Goal: Task Accomplishment & Management: Manage account settings

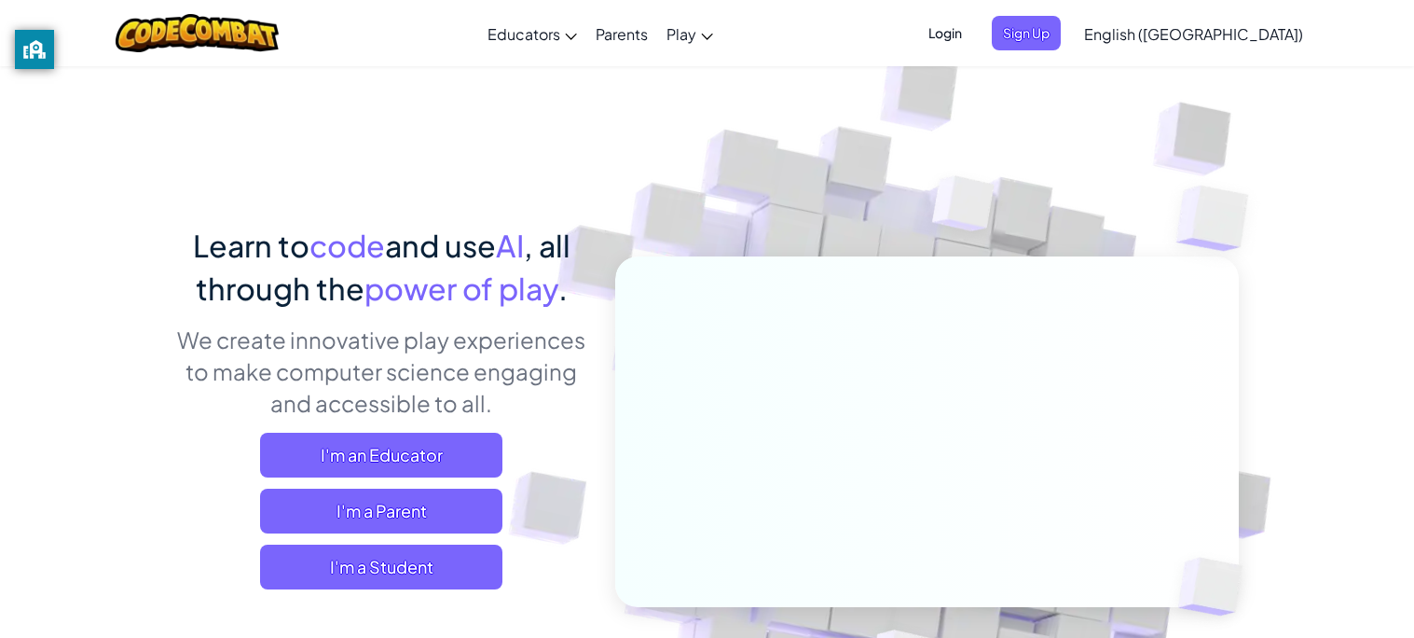
click at [973, 20] on span "Login" at bounding box center [945, 33] width 56 height 34
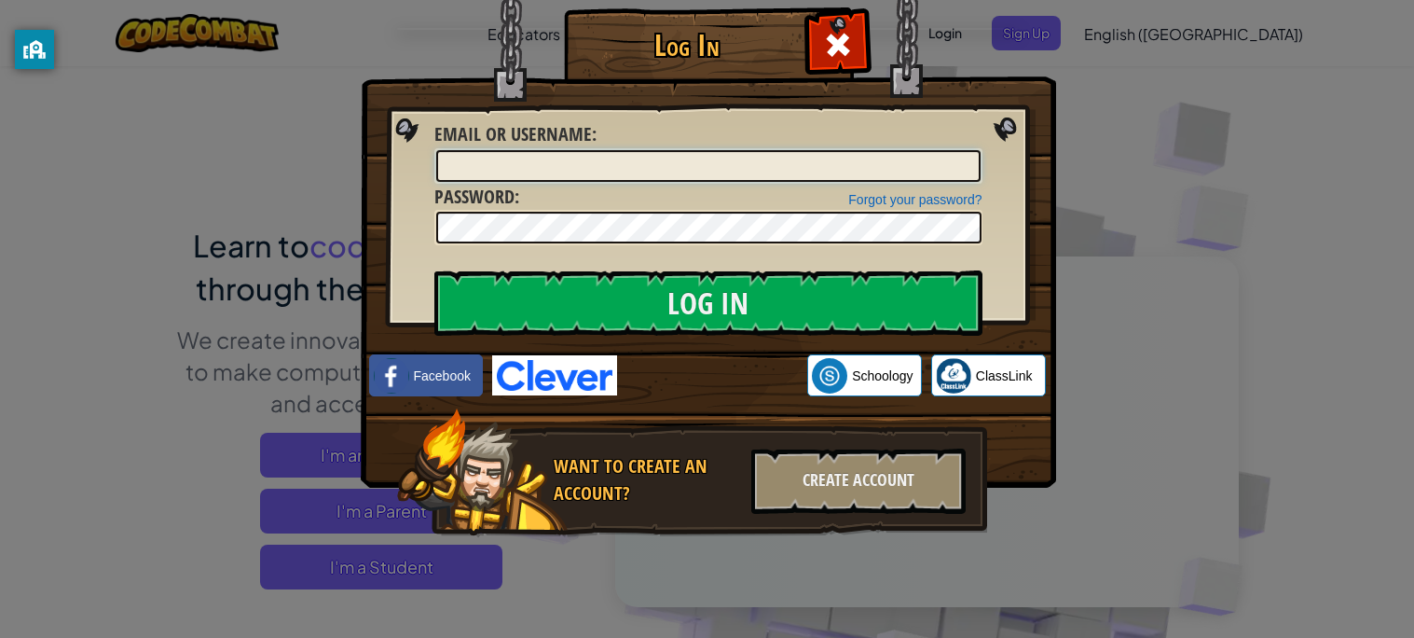
click at [836, 179] on input "Email or Username :" at bounding box center [708, 166] width 544 height 32
type input "alina"
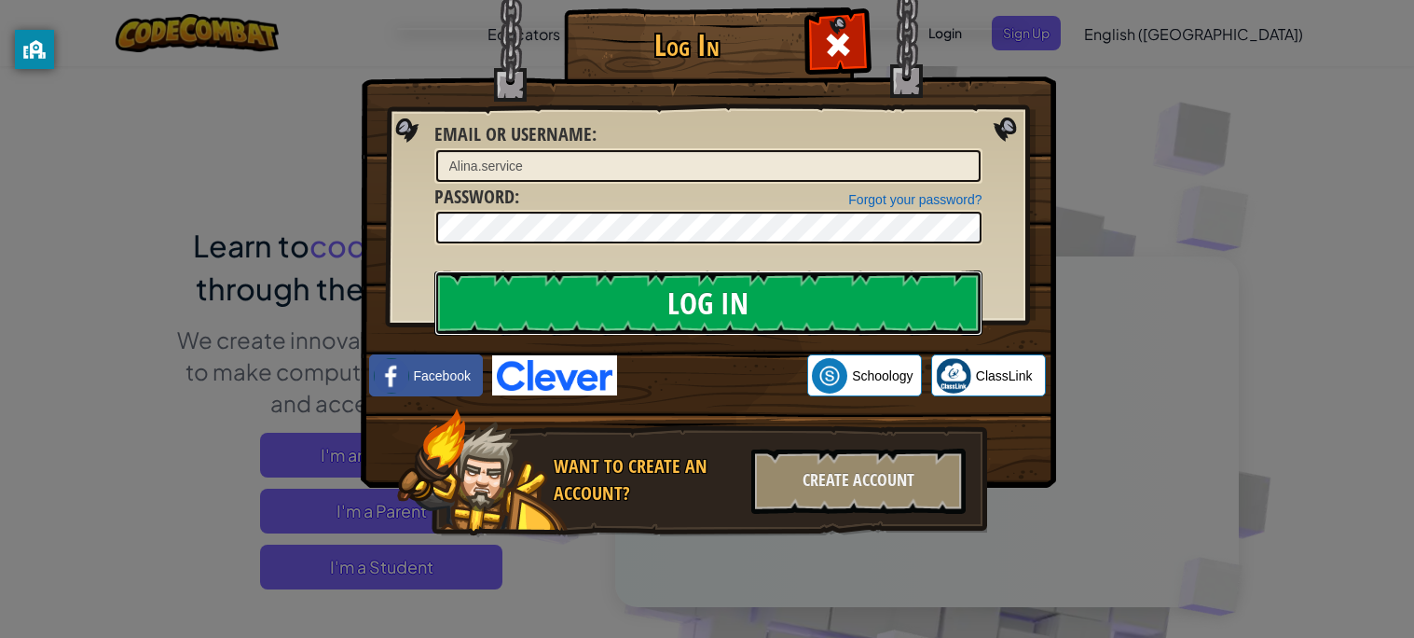
click at [917, 294] on input "Log In" at bounding box center [708, 302] width 548 height 65
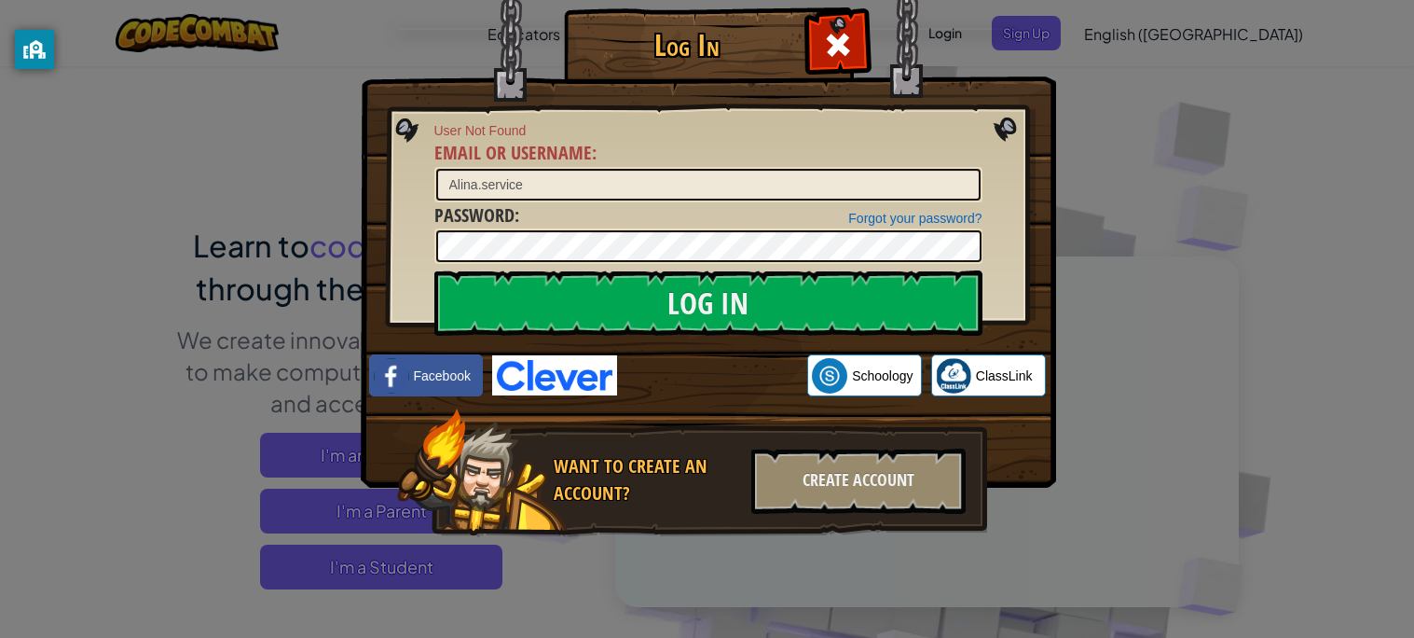
click at [723, 211] on div "Forgot your password? Password :" at bounding box center [708, 233] width 548 height 62
click at [649, 193] on input "Alina.service" at bounding box center [708, 185] width 544 height 32
type input "A"
click at [585, 170] on input "A" at bounding box center [708, 185] width 544 height 32
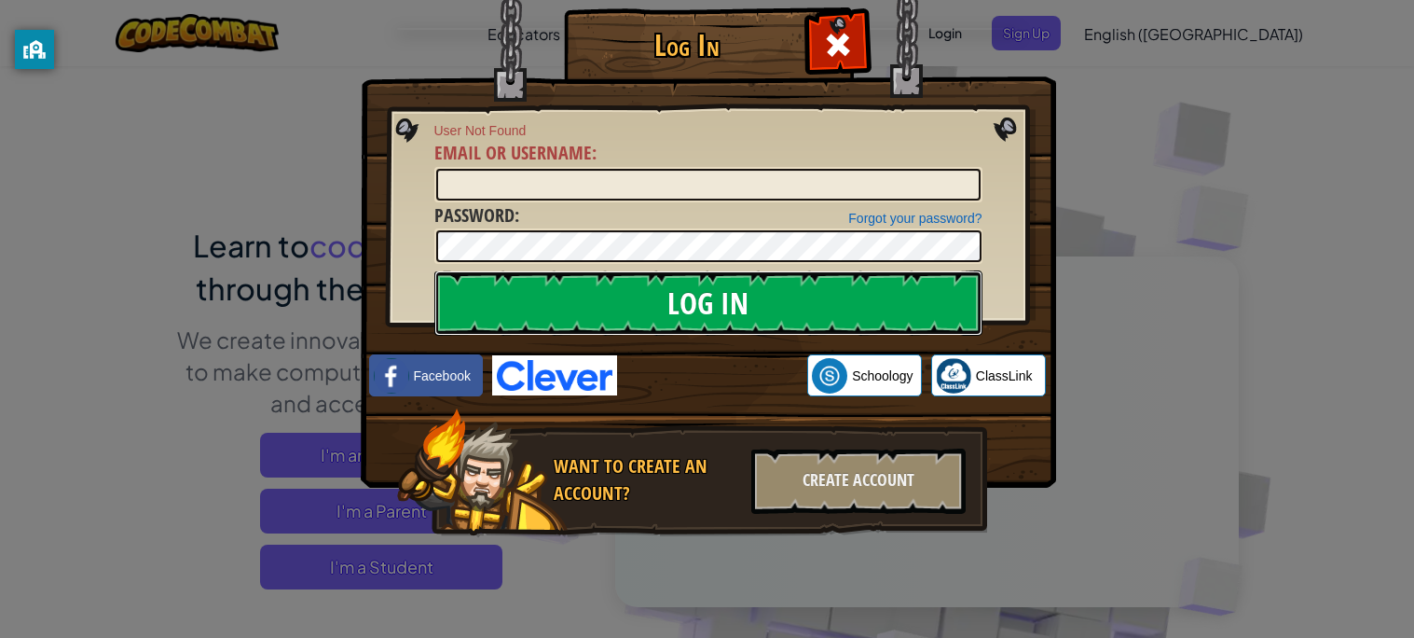
click at [623, 297] on input "Log In" at bounding box center [708, 302] width 548 height 65
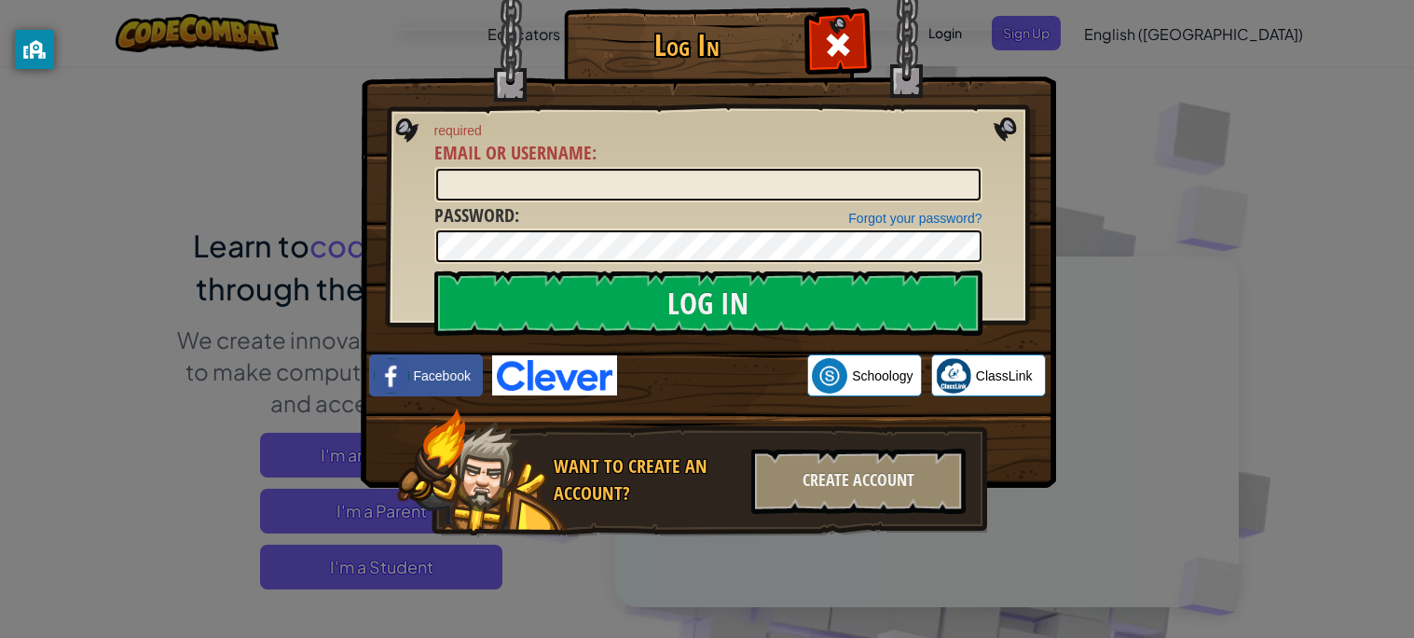
click at [1088, 124] on div "Log In required Email or Username : Forgot your password? Password : Log In Log…" at bounding box center [707, 319] width 1414 height 638
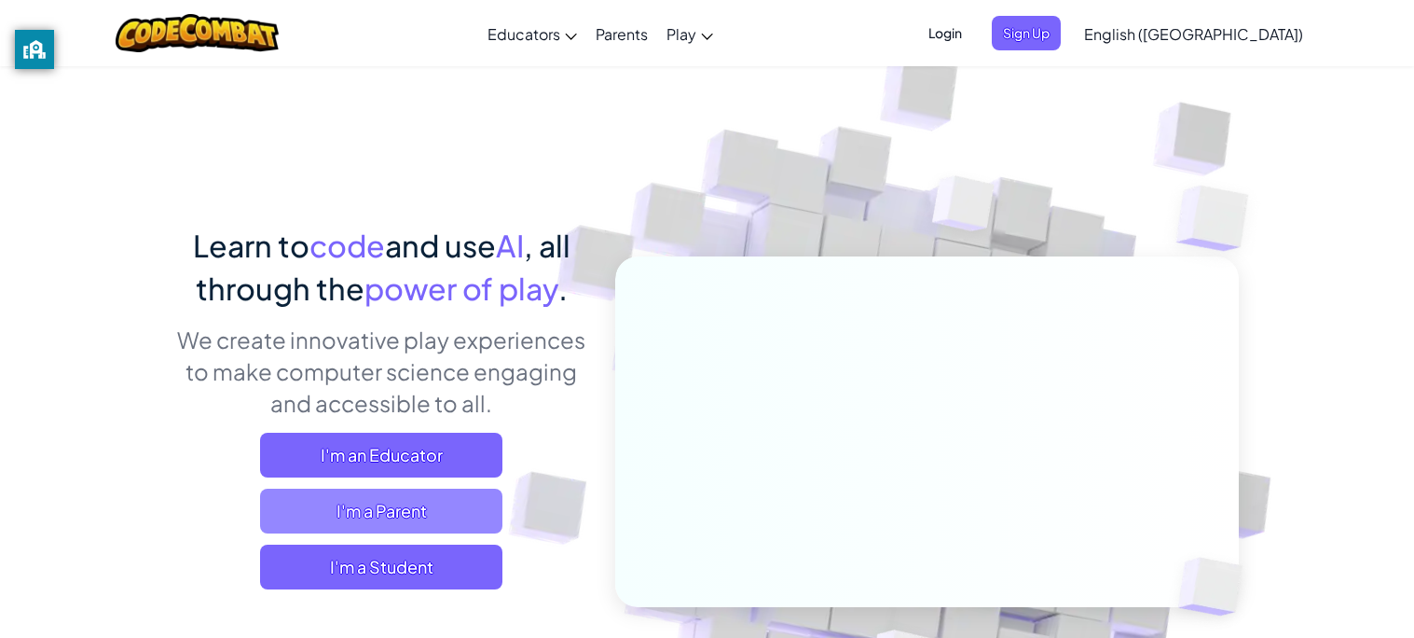
click at [453, 522] on span "I'm a Parent" at bounding box center [381, 511] width 242 height 45
